Goal: Browse casually

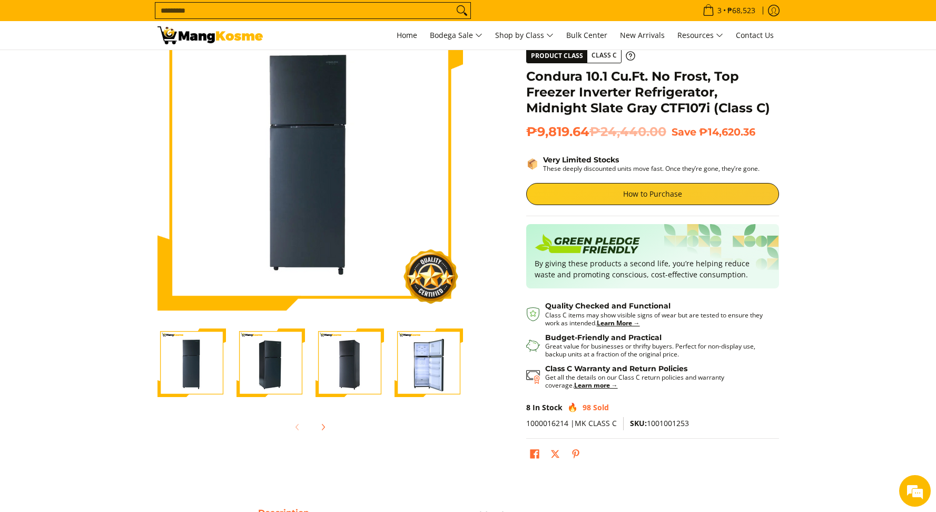
click at [212, 42] on img at bounding box center [210, 35] width 105 height 18
